Goal: Find specific page/section: Find specific page/section

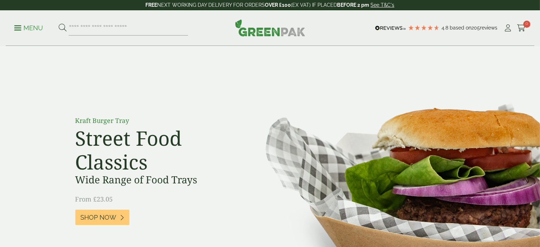
click at [22, 27] on p "Menu" at bounding box center [28, 28] width 29 height 9
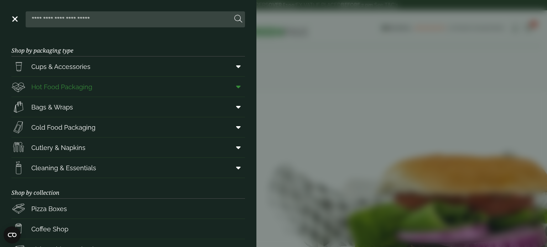
click at [121, 89] on link "Hot Food Packaging" at bounding box center [127, 87] width 233 height 20
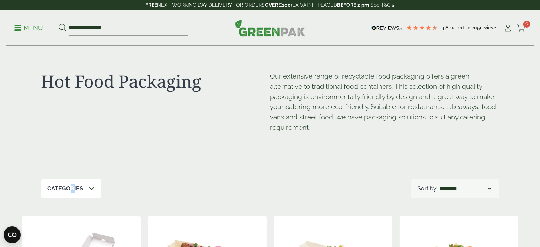
click at [72, 195] on div "Categories" at bounding box center [71, 189] width 60 height 19
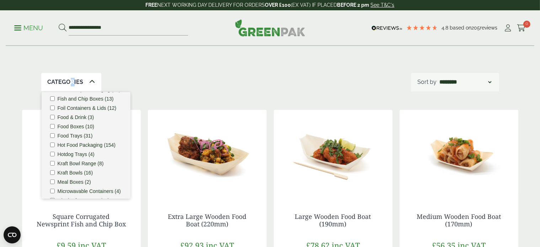
scroll to position [142, 0]
click at [73, 139] on label "Kraft Bowls (16)" at bounding box center [76, 136] width 36 height 5
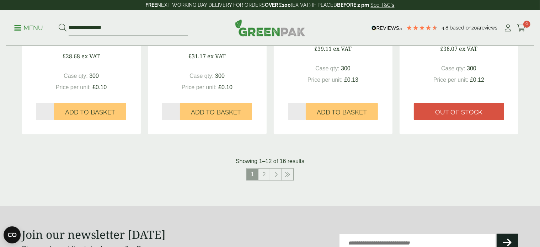
scroll to position [747, 0]
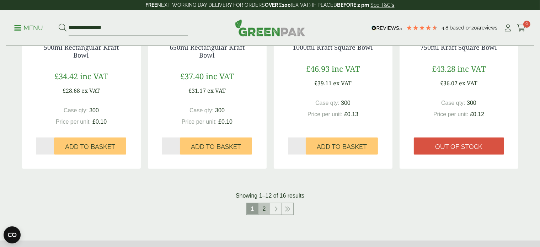
click at [265, 207] on link "2" at bounding box center [264, 209] width 11 height 11
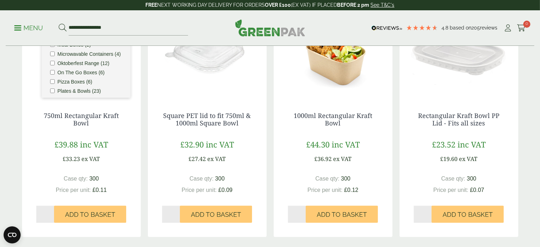
scroll to position [65, 0]
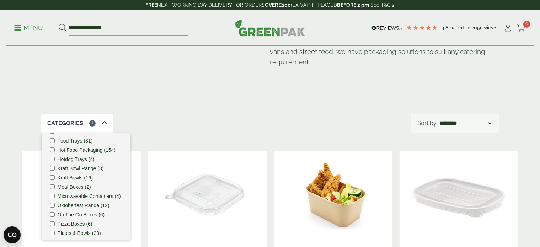
click at [139, 124] on div "Categories 1 Bagasse (22) Baguette Trays (2) Bestsellers (29) Burger Boxes (10)…" at bounding box center [270, 123] width 458 height 19
click at [102, 125] on icon at bounding box center [104, 123] width 6 height 6
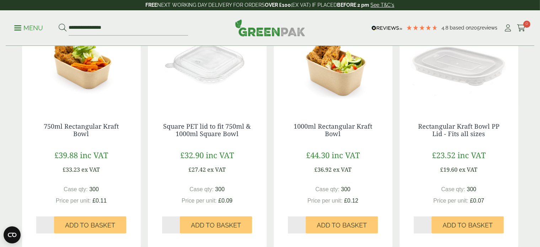
scroll to position [243, 0]
